Goal: Task Accomplishment & Management: Manage account settings

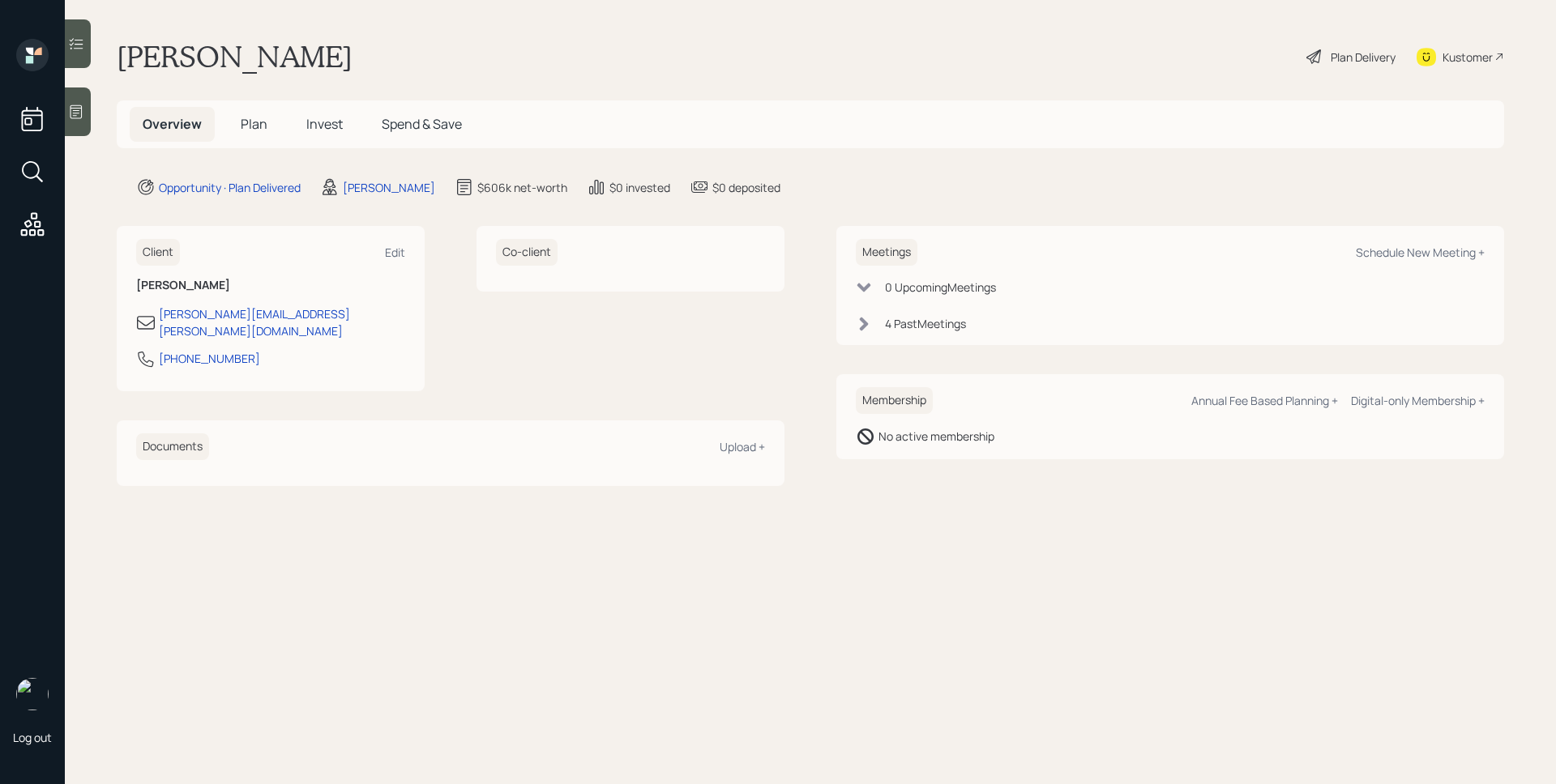
click at [254, 133] on h5 "Plan" at bounding box center [253, 124] width 52 height 35
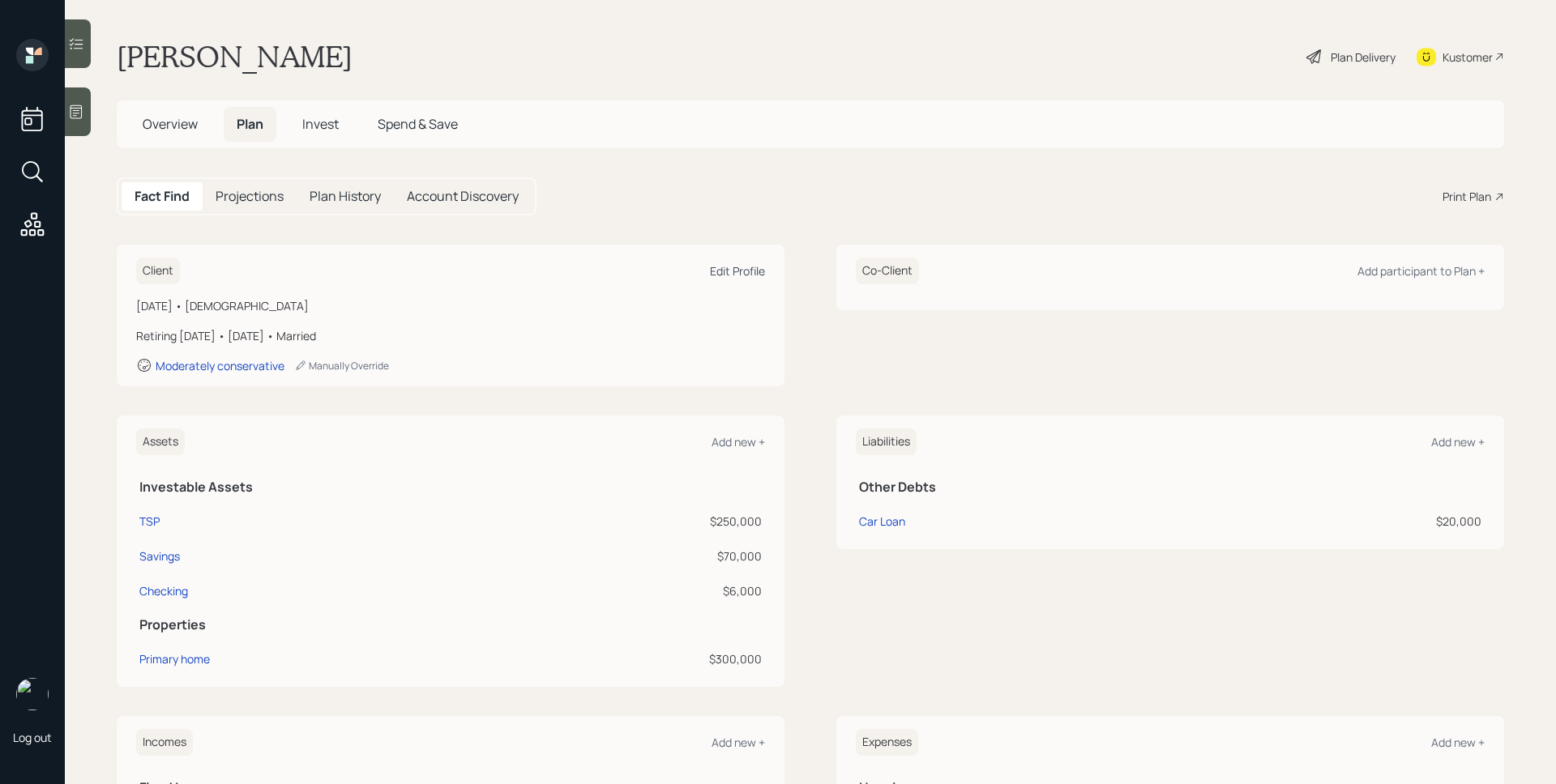
click at [730, 270] on div "Edit Profile" at bounding box center [738, 271] width 55 height 15
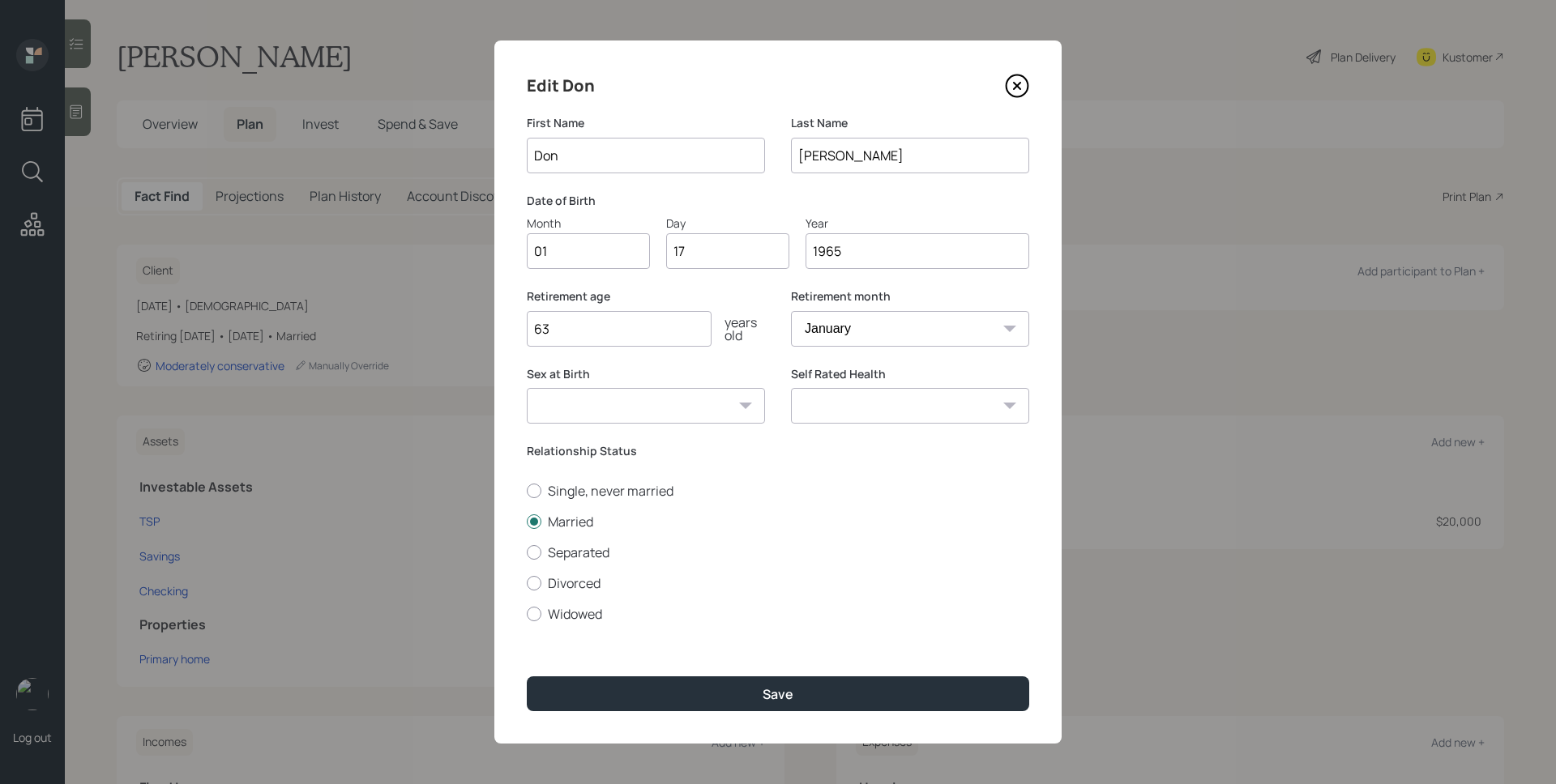
drag, startPoint x: 619, startPoint y: 331, endPoint x: 543, endPoint y: 320, distance: 76.8
click at [543, 320] on input "63" at bounding box center [620, 328] width 185 height 35
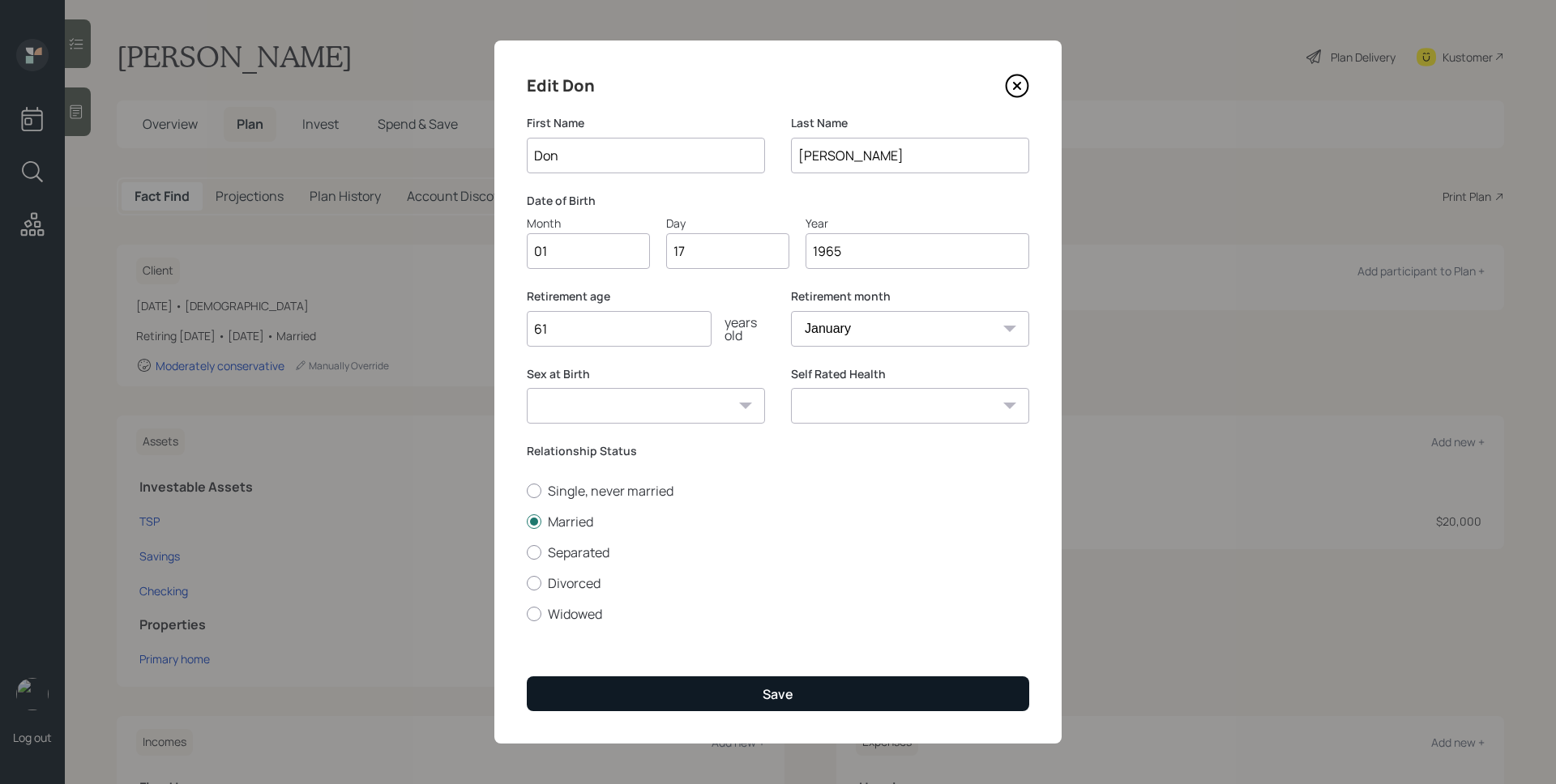
type input "61"
click at [729, 702] on button "Save" at bounding box center [778, 694] width 502 height 35
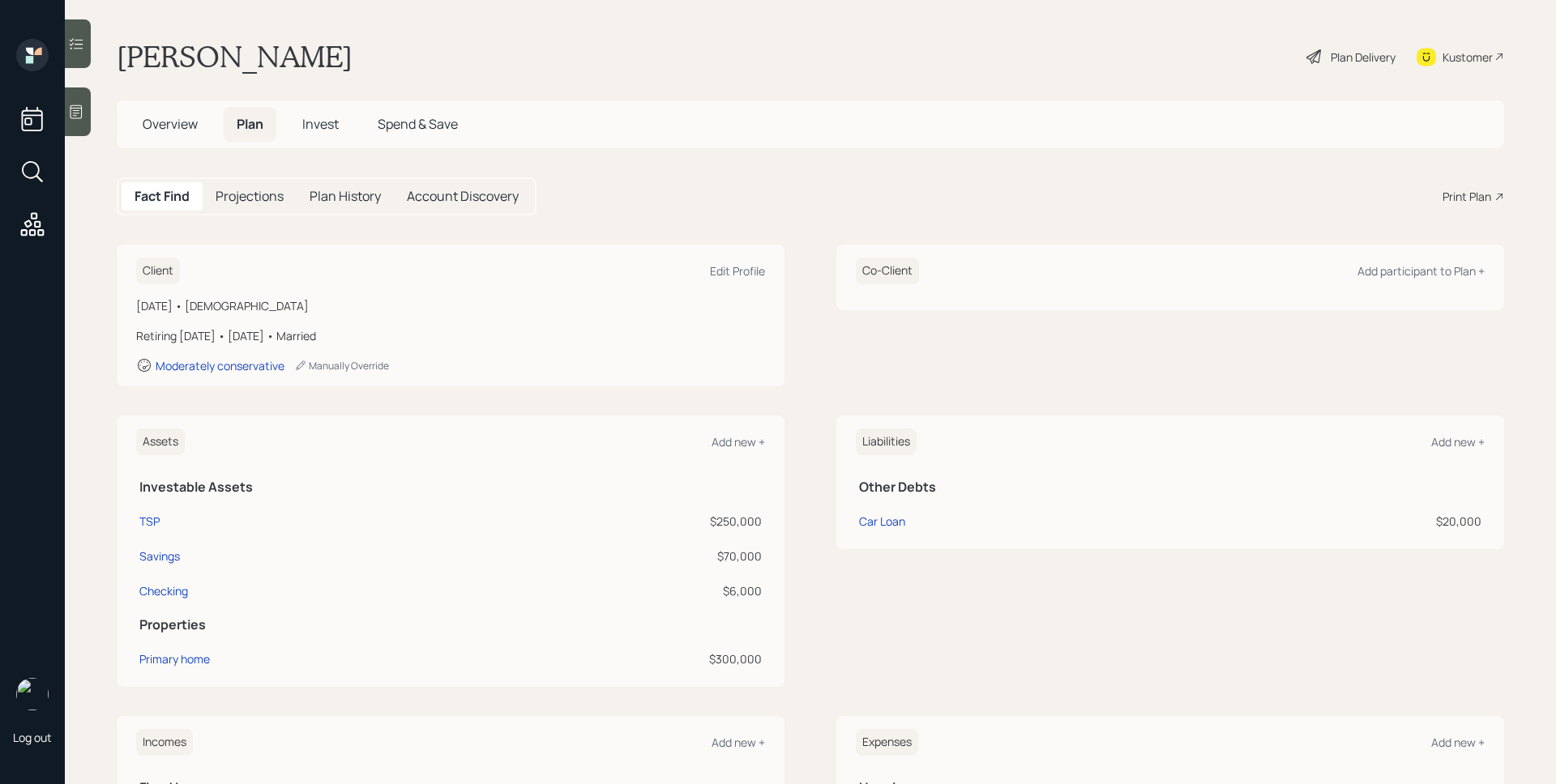
click at [1340, 47] on div "Plan Delivery" at bounding box center [1350, 56] width 92 height 35
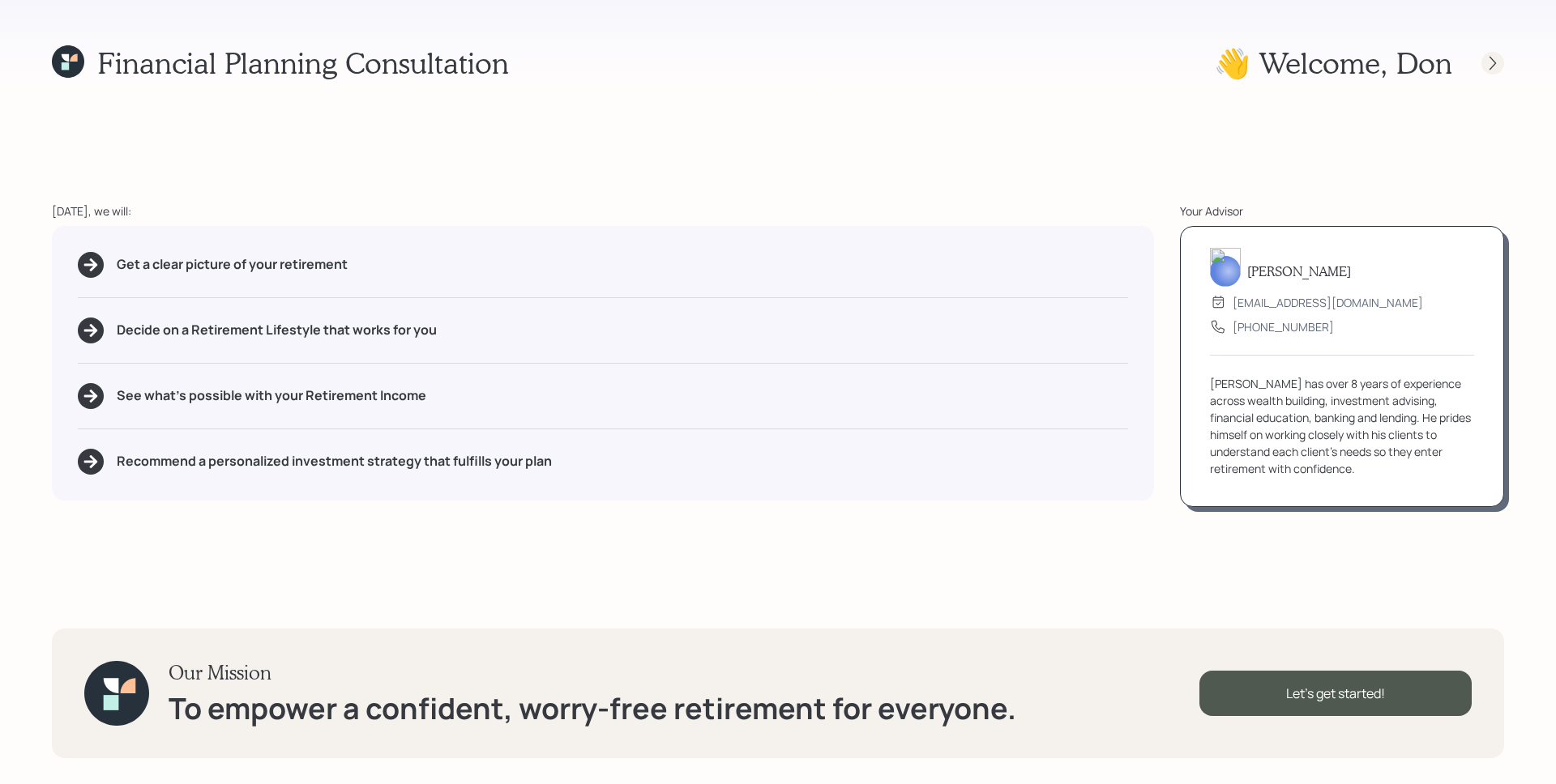
click at [1491, 58] on icon at bounding box center [1492, 63] width 7 height 13
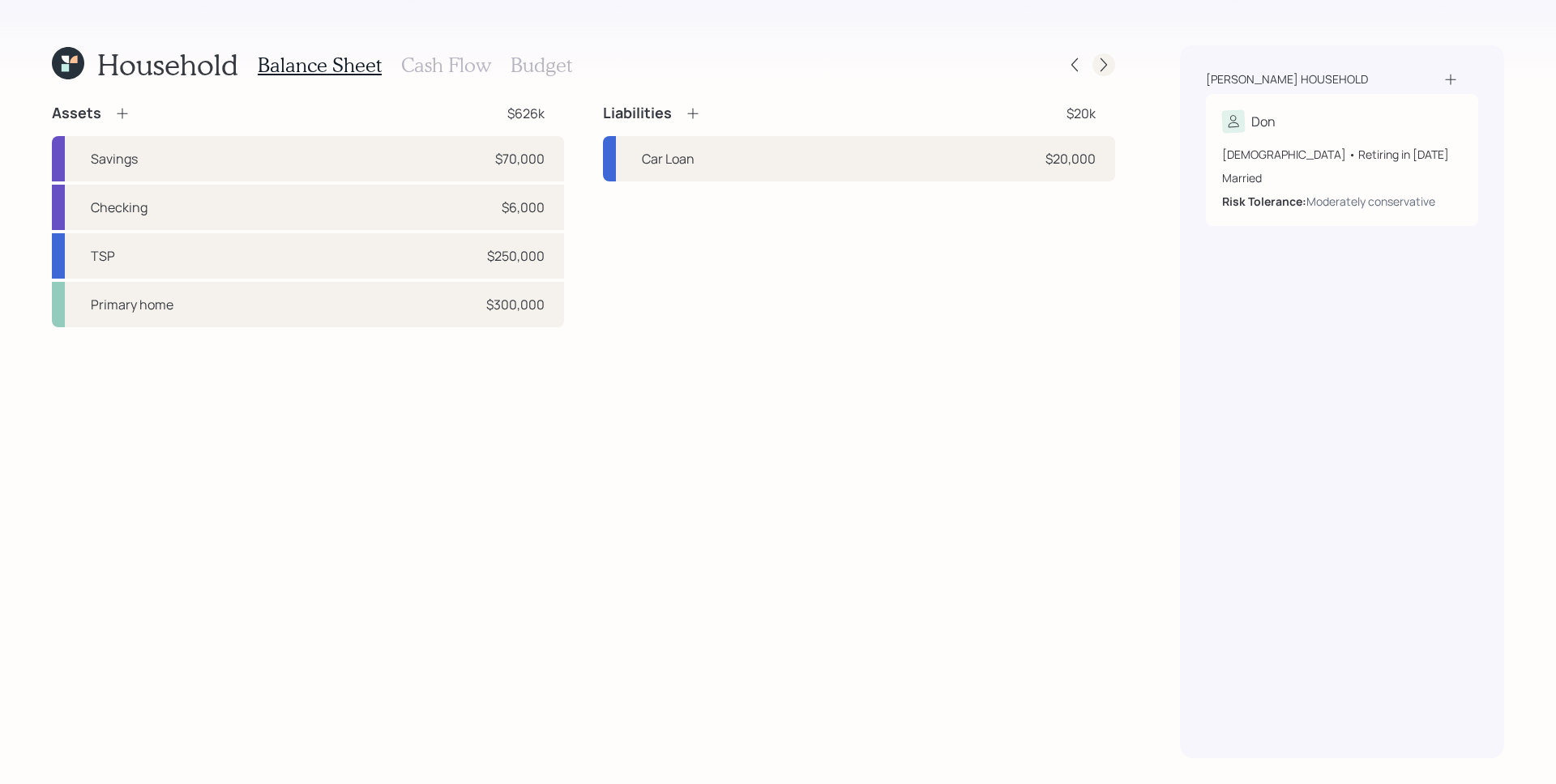
click at [1107, 69] on icon at bounding box center [1104, 65] width 16 height 16
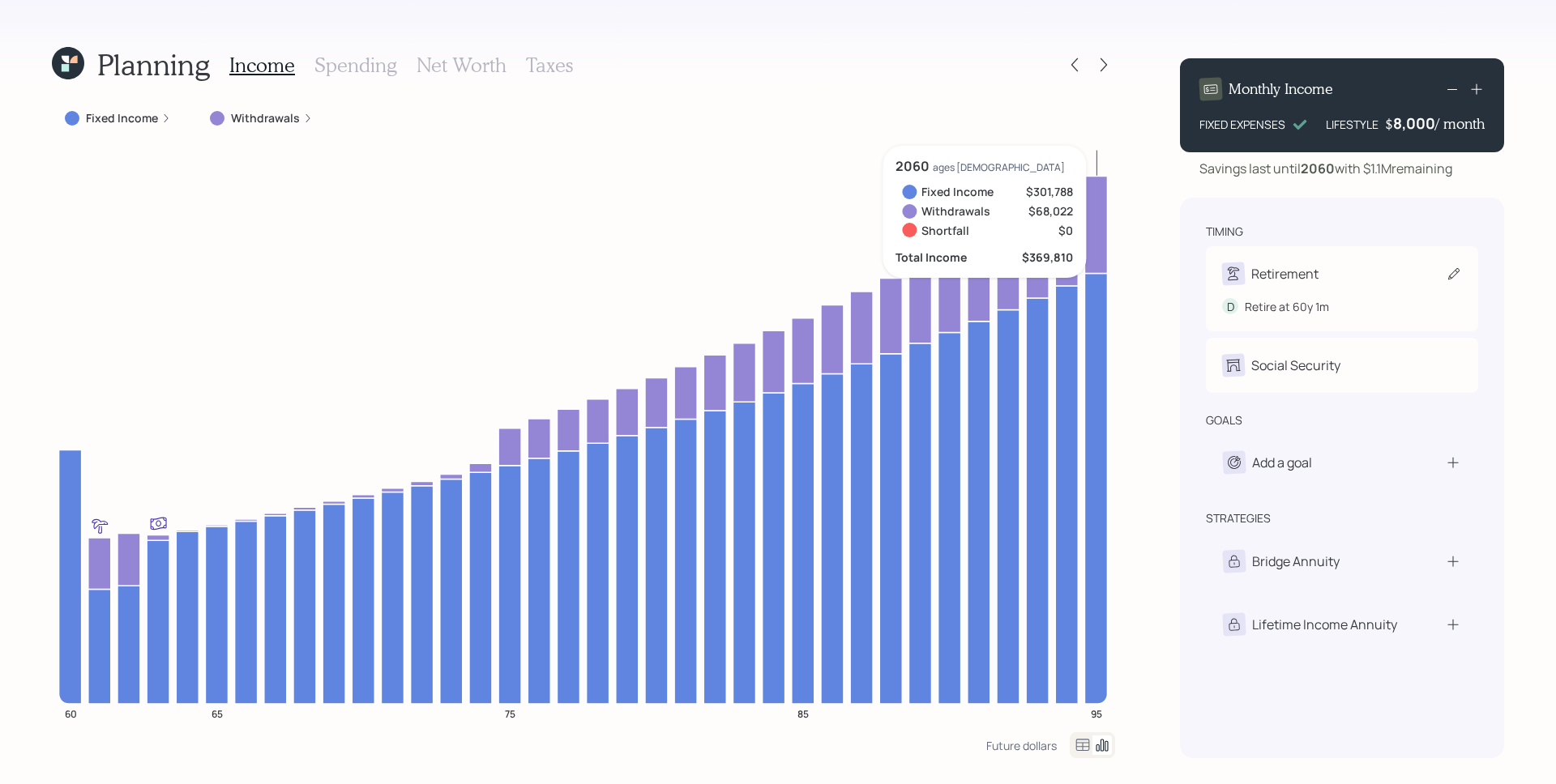
click at [1286, 259] on div "Retirement D Retire at 60y 1m" at bounding box center [1342, 288] width 272 height 85
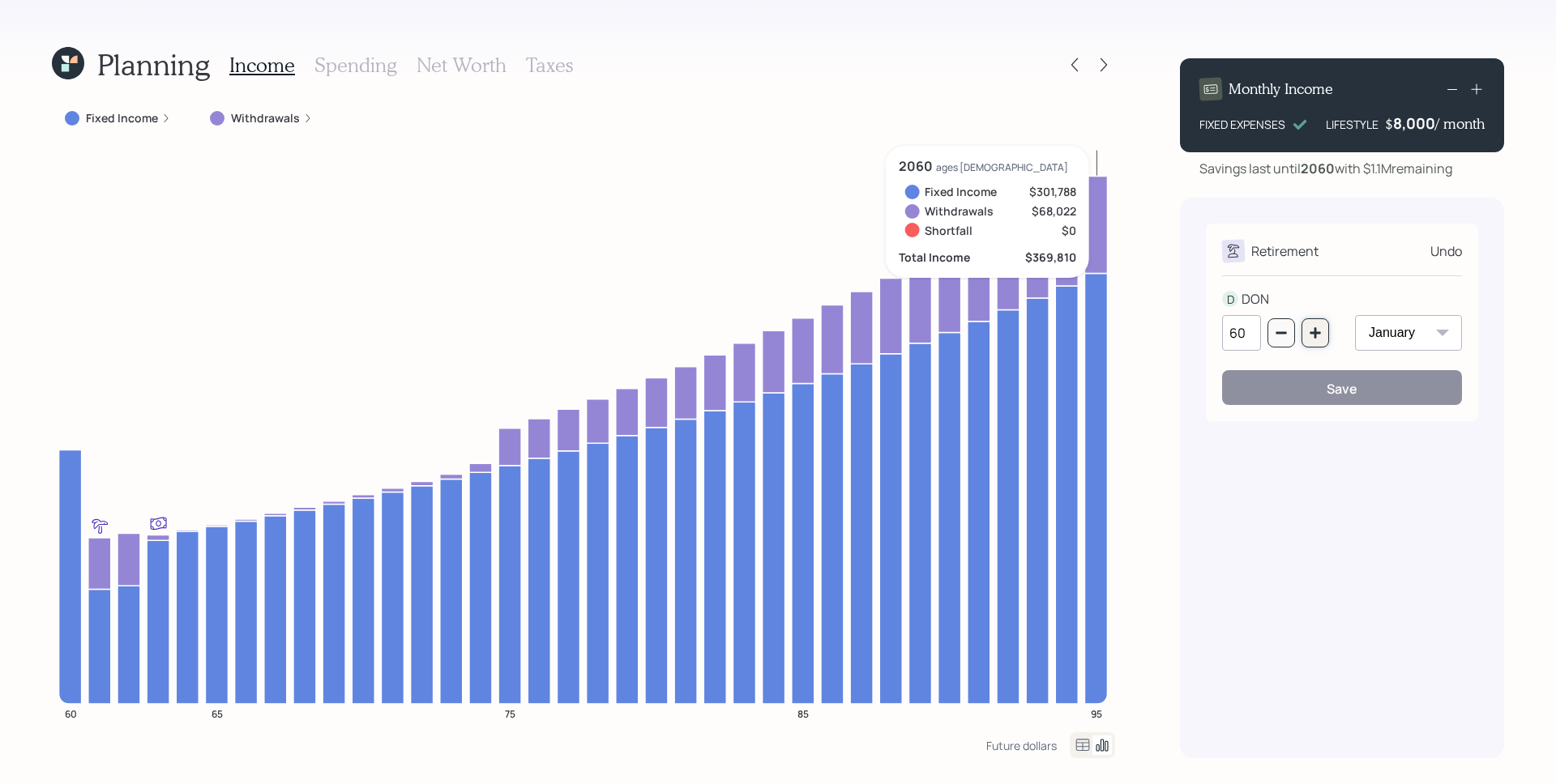
click at [1317, 331] on icon "button" at bounding box center [1316, 333] width 13 height 13
type input "63"
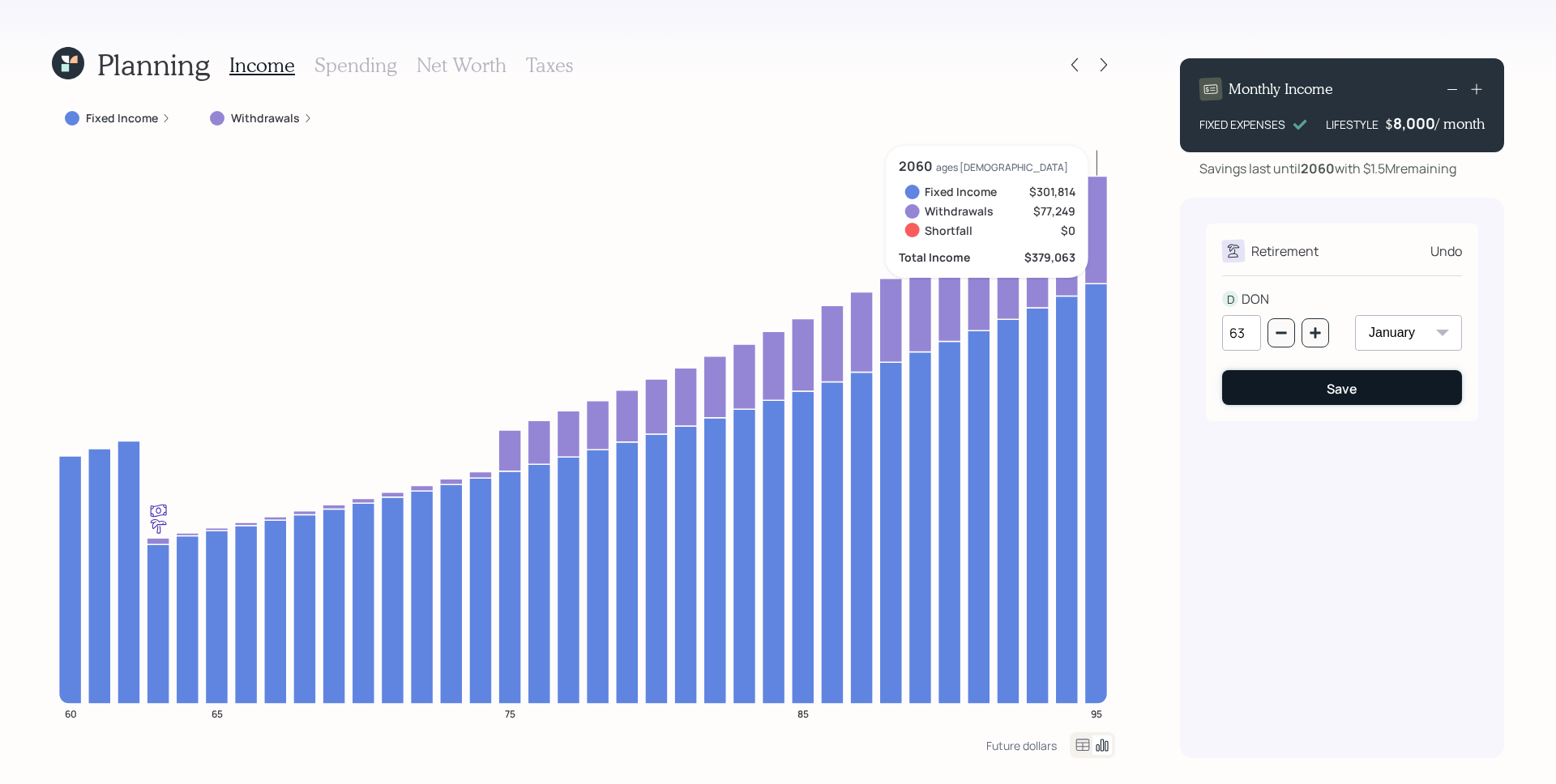
click at [1326, 387] on button "Save" at bounding box center [1342, 387] width 240 height 35
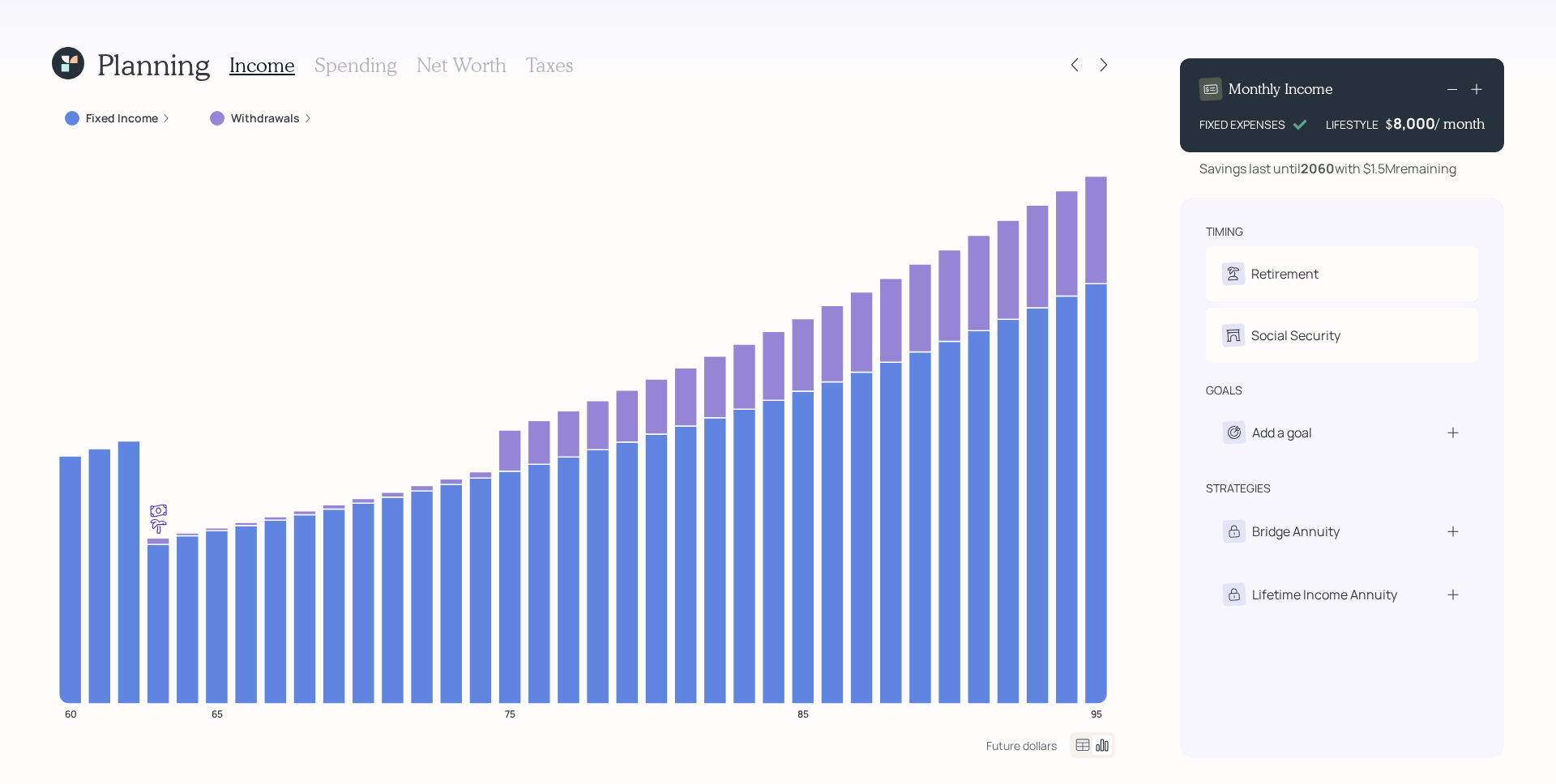
click at [72, 57] on icon at bounding box center [73, 60] width 8 height 8
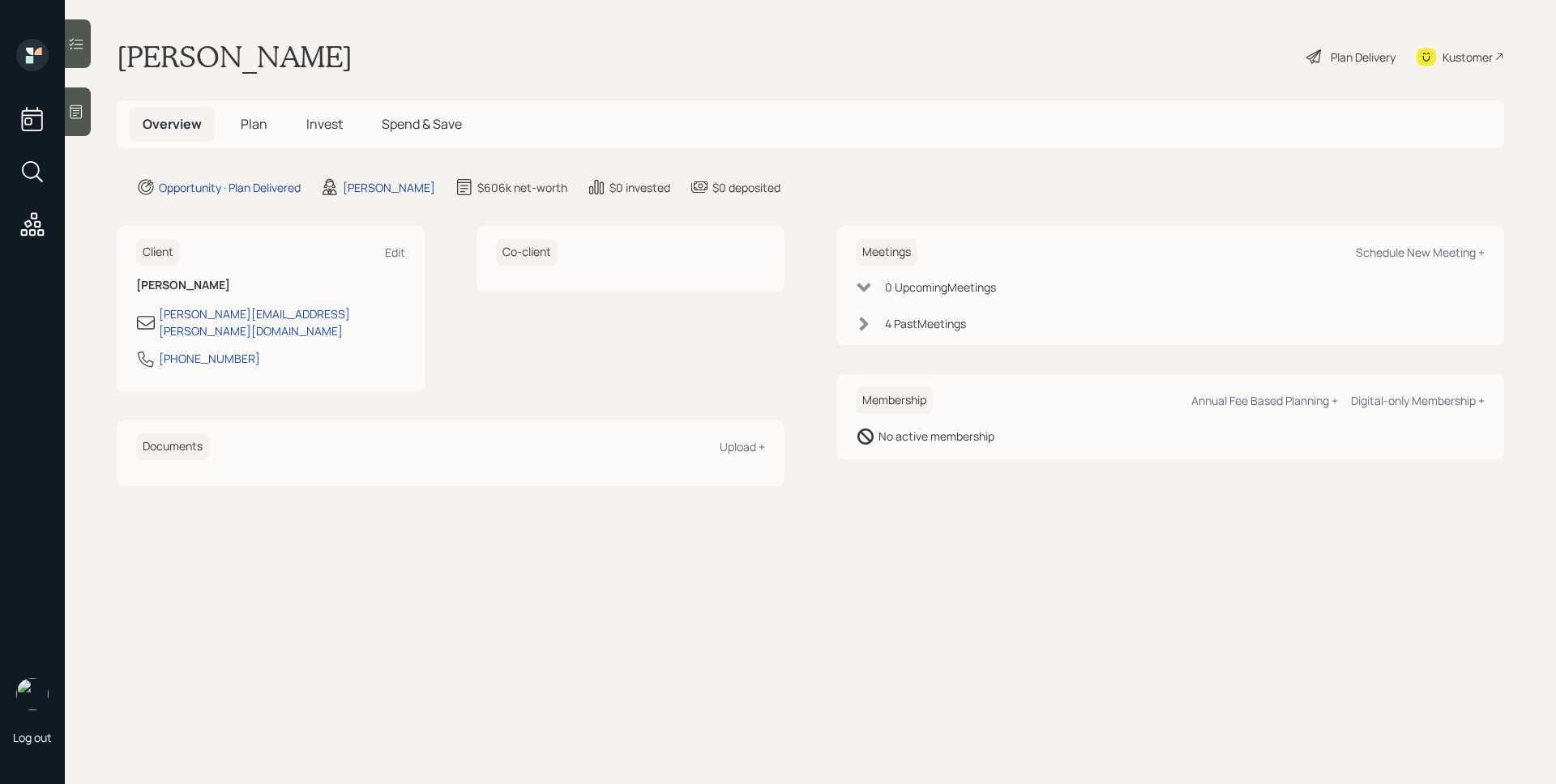
click at [1345, 52] on div "Plan Delivery" at bounding box center [1363, 57] width 65 height 17
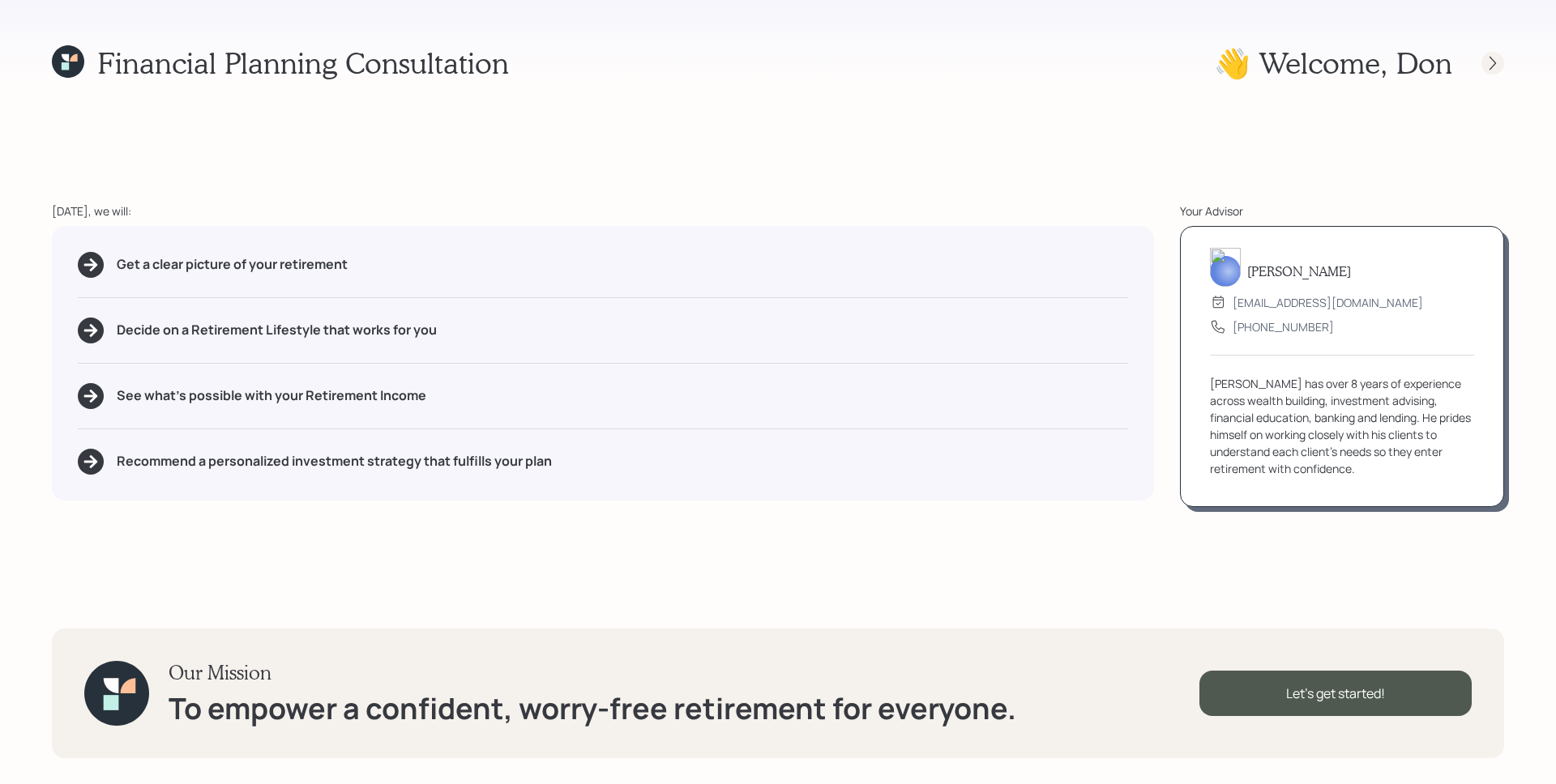
click at [1489, 58] on icon at bounding box center [1492, 63] width 16 height 16
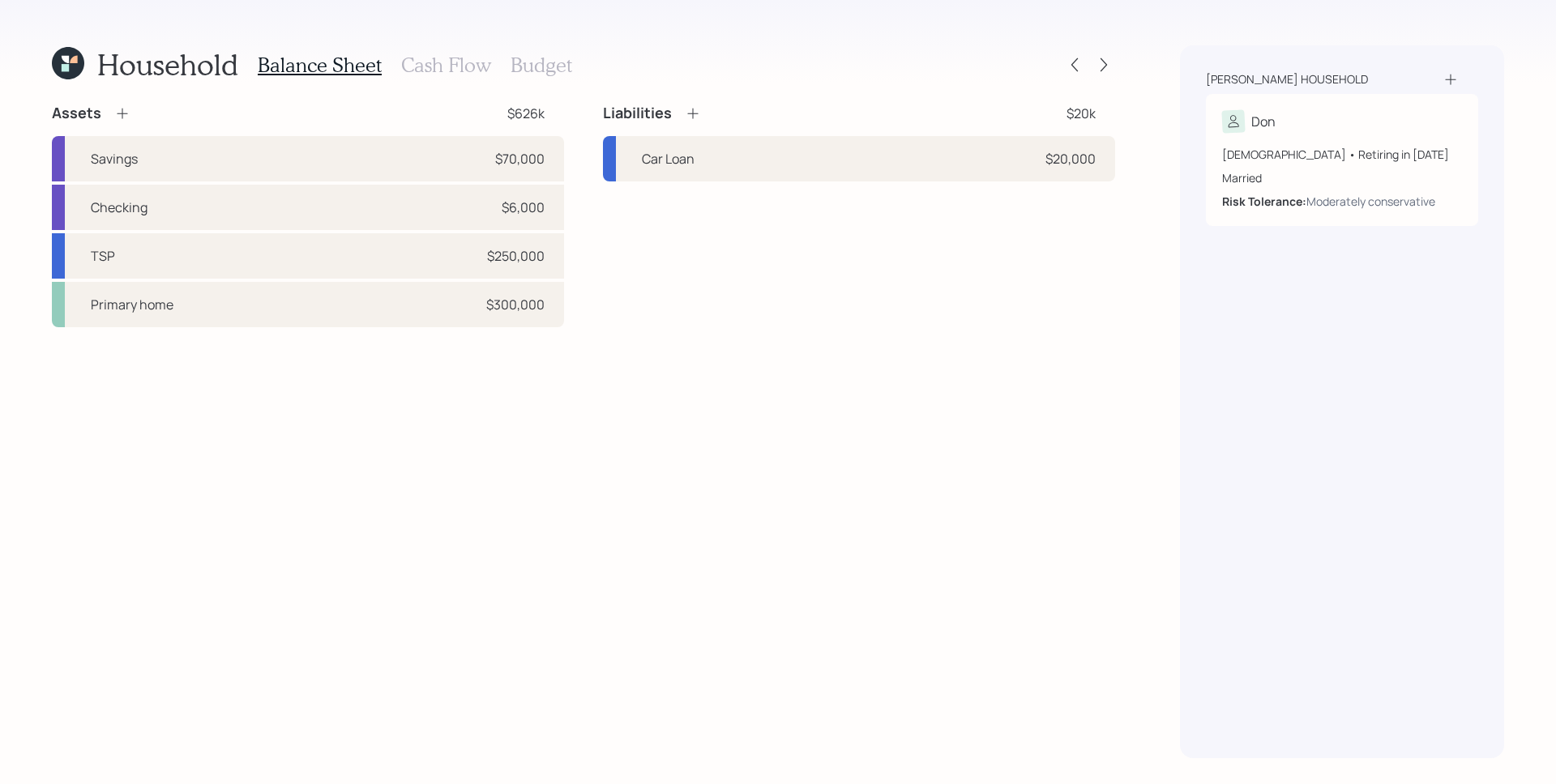
click at [440, 68] on h3 "Cash Flow" at bounding box center [446, 65] width 90 height 24
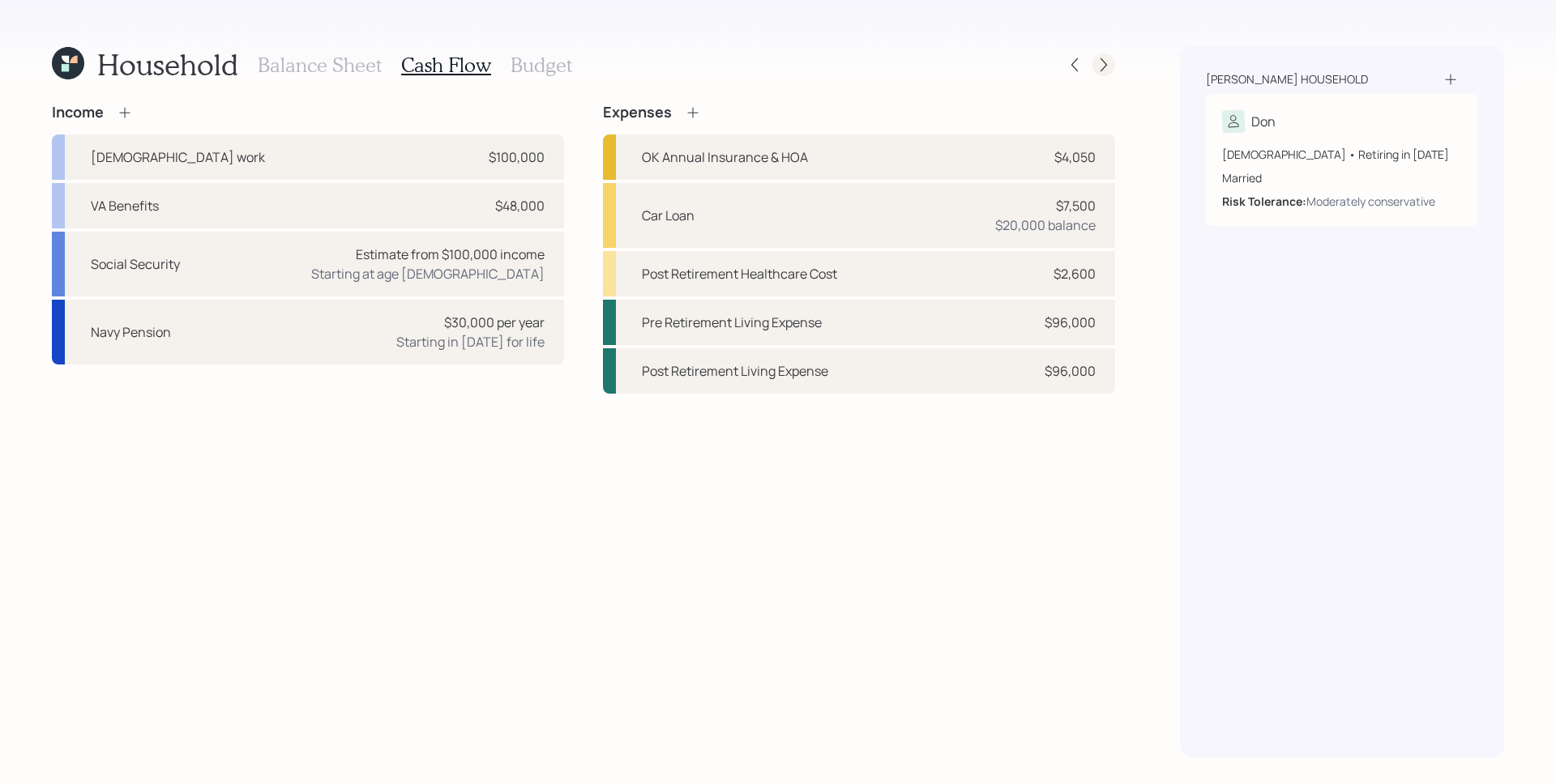
click at [1110, 59] on icon at bounding box center [1104, 65] width 16 height 16
